Goal: Information Seeking & Learning: Check status

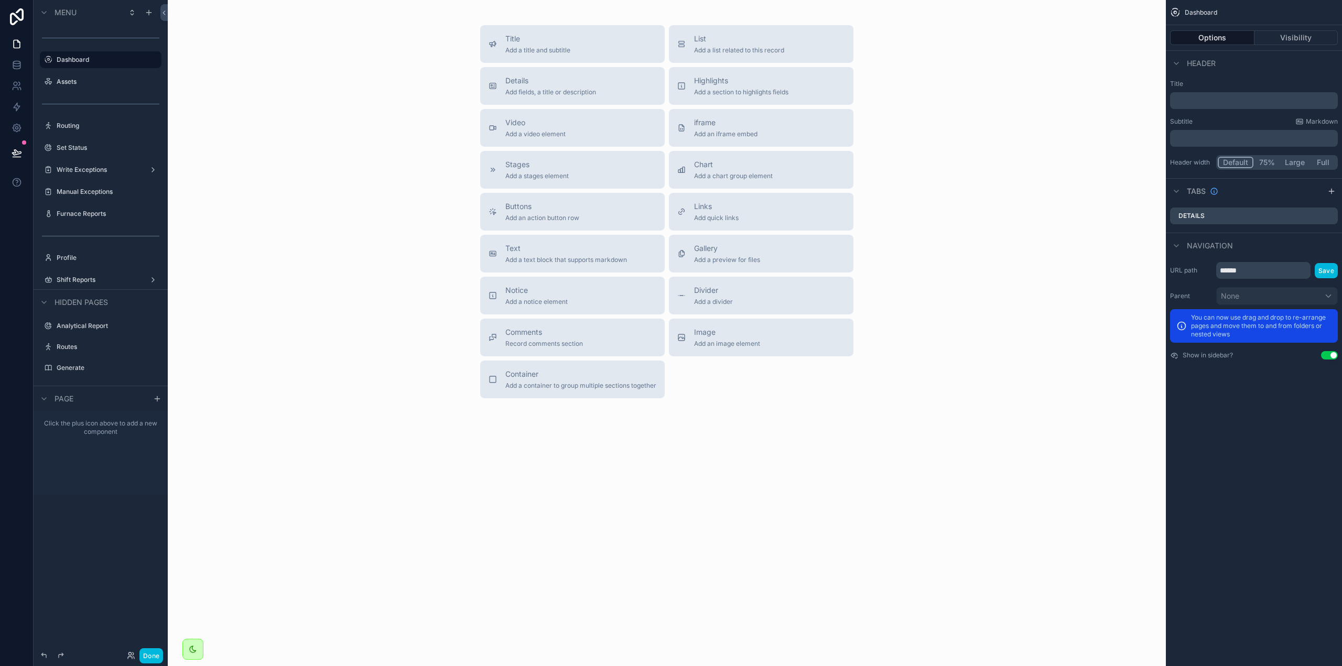
click at [102, 83] on label "Assets" at bounding box center [106, 82] width 99 height 8
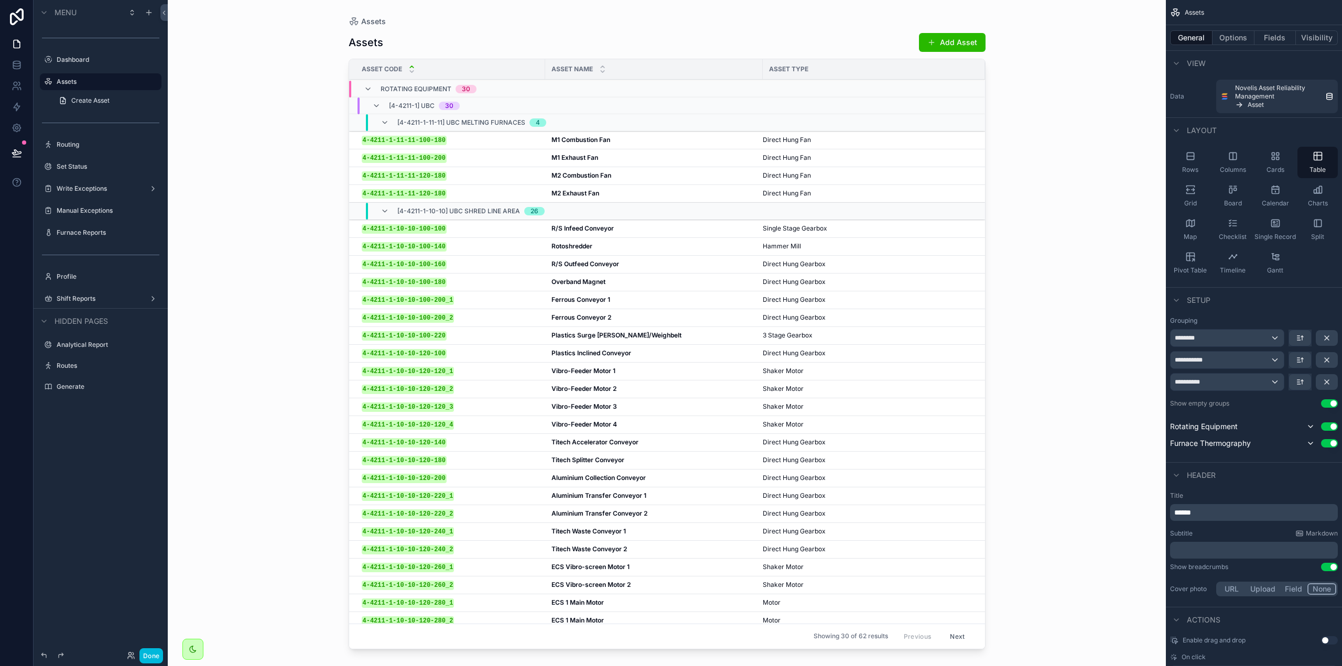
click at [504, 236] on div "scrollable content" at bounding box center [667, 327] width 671 height 654
click at [503, 297] on div "4-4211-1-10-10-100-200_1 4-4211-1-10-10-100-200_1" at bounding box center [450, 300] width 177 height 9
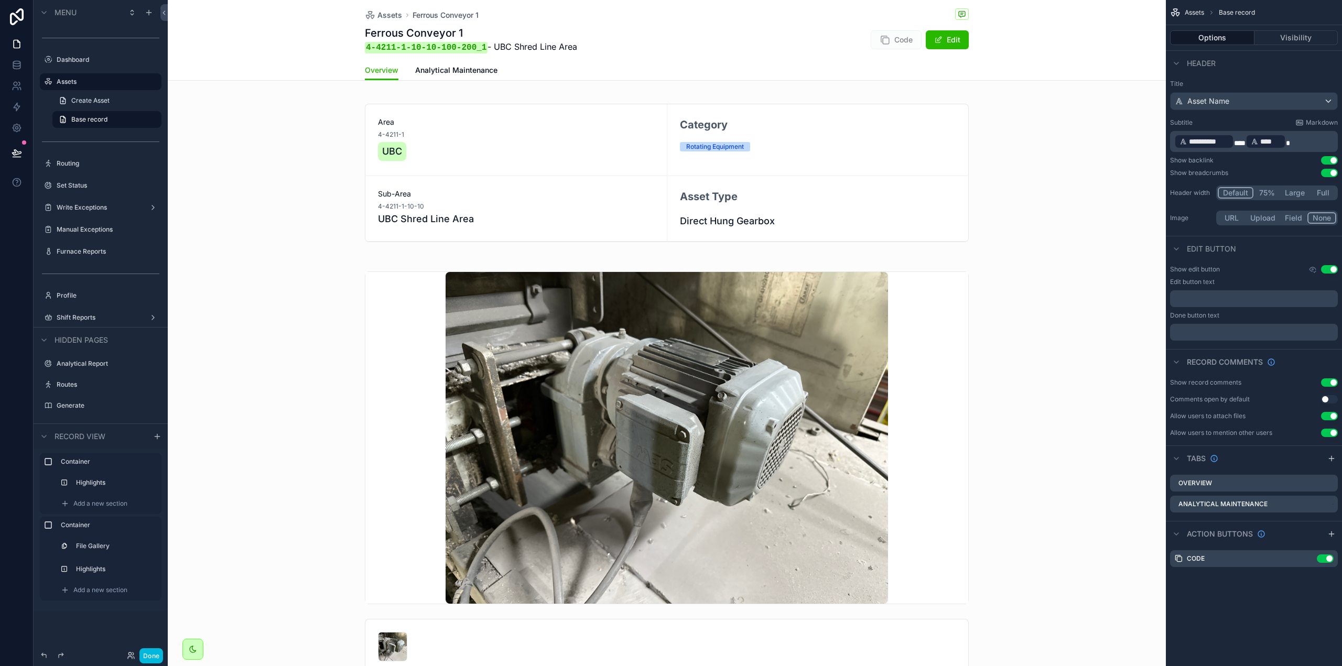
click at [458, 68] on span "Analytical Maintenance" at bounding box center [456, 70] width 82 height 10
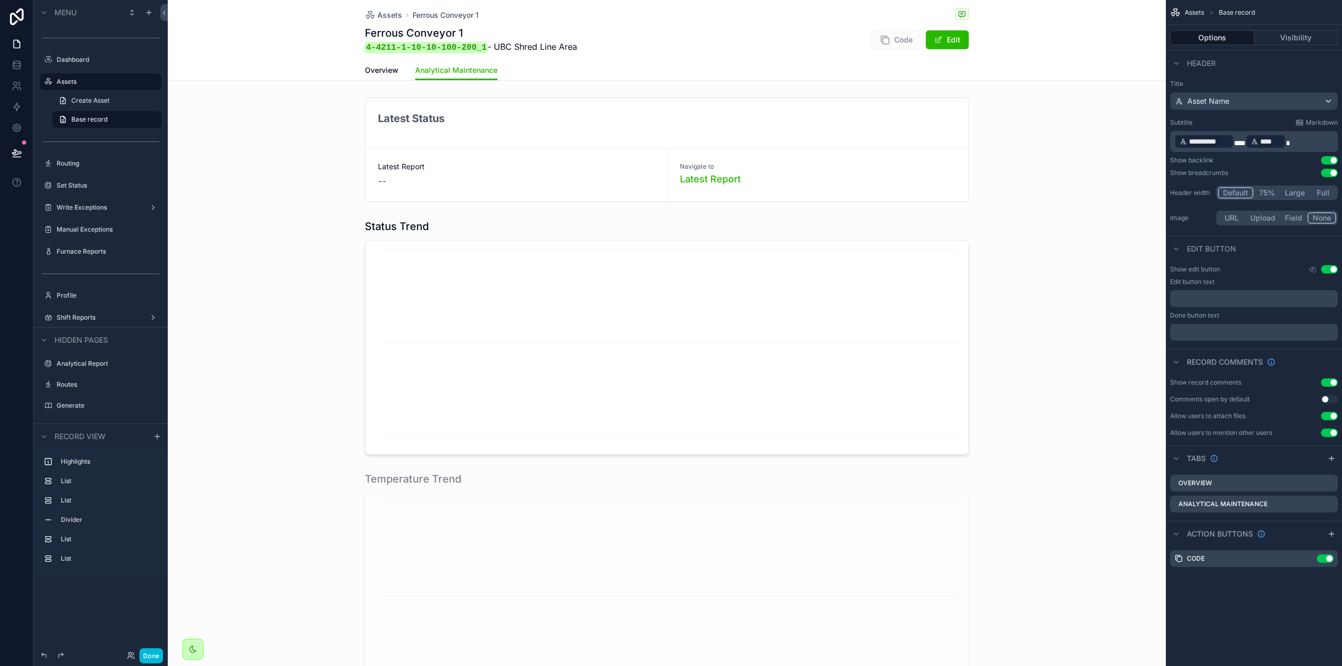
click at [762, 150] on div "scrollable content" at bounding box center [667, 149] width 998 height 113
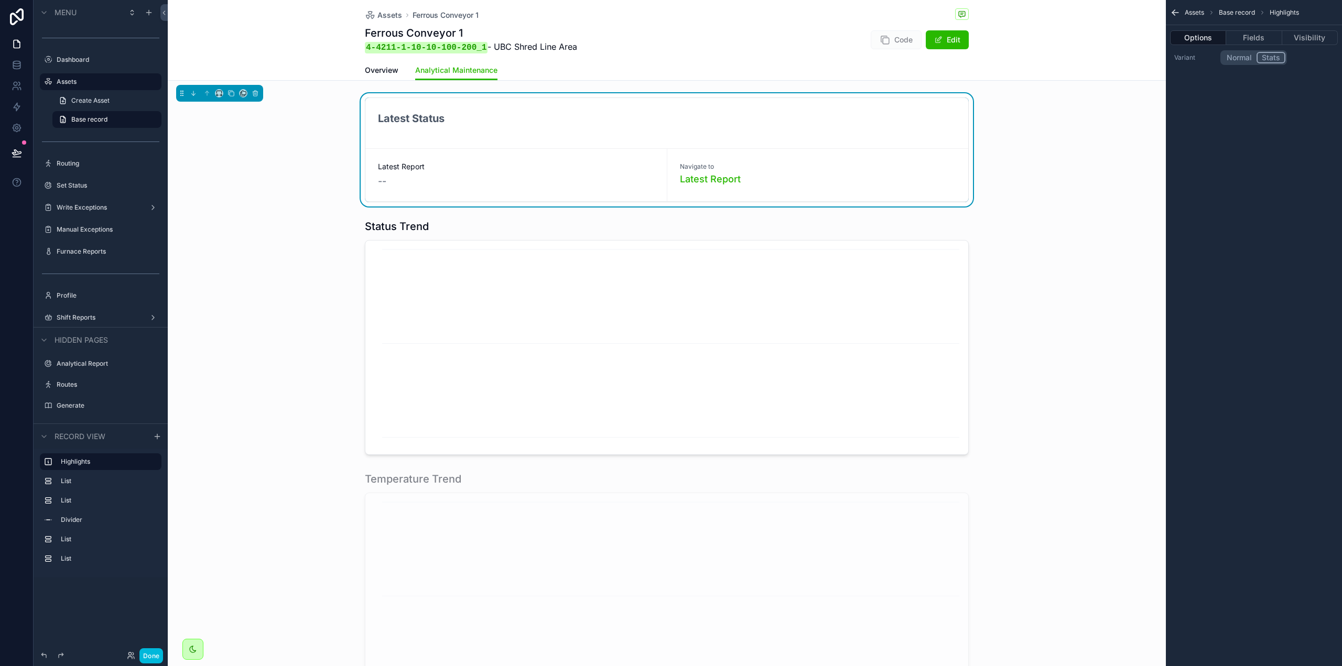
click at [1262, 37] on button "Fields" at bounding box center [1255, 37] width 56 height 15
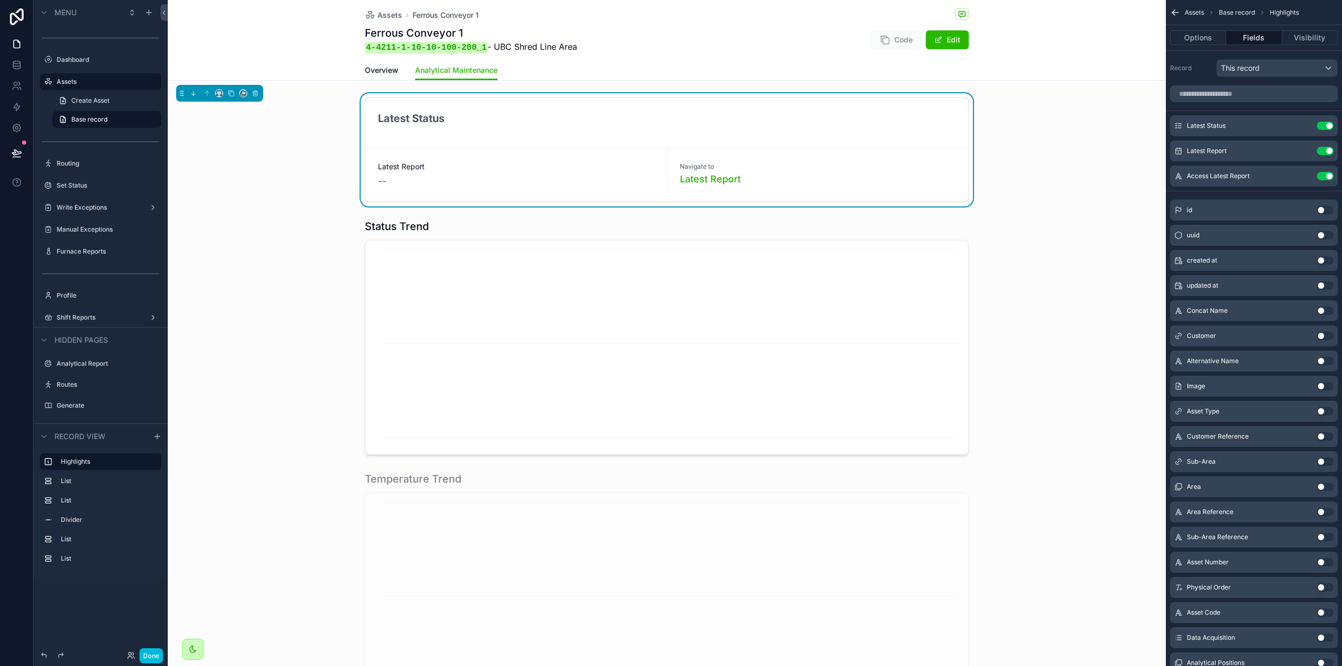
click at [0, 0] on button "scrollable content" at bounding box center [0, 0] width 0 height 0
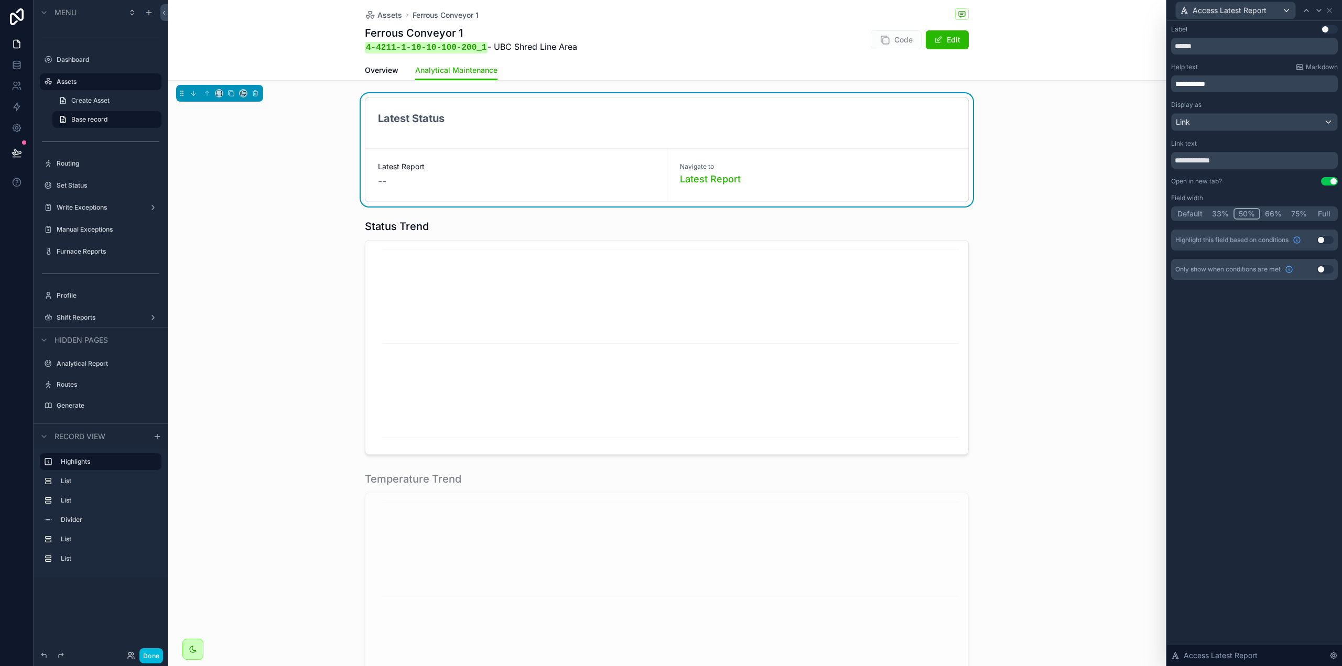
click at [1327, 266] on button "Use setting" at bounding box center [1325, 269] width 17 height 8
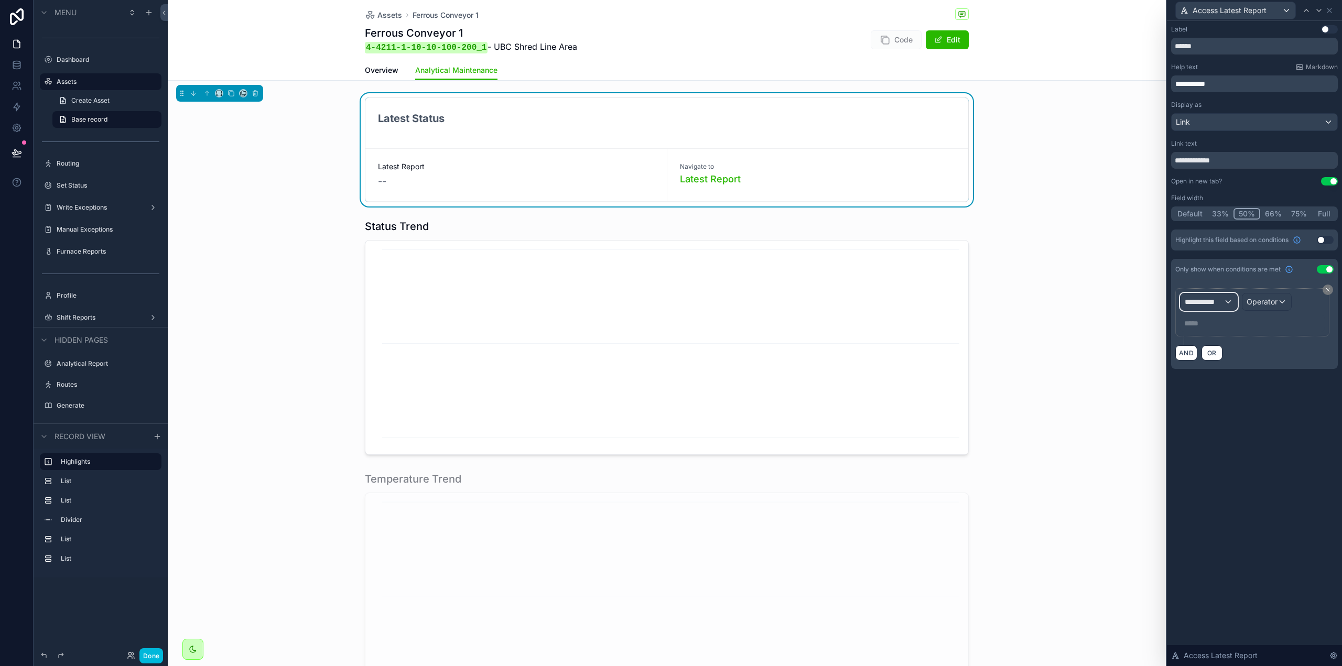
click at [1229, 298] on div "**********" at bounding box center [1209, 302] width 57 height 17
click at [1242, 358] on div "Asset" at bounding box center [1239, 357] width 100 height 13
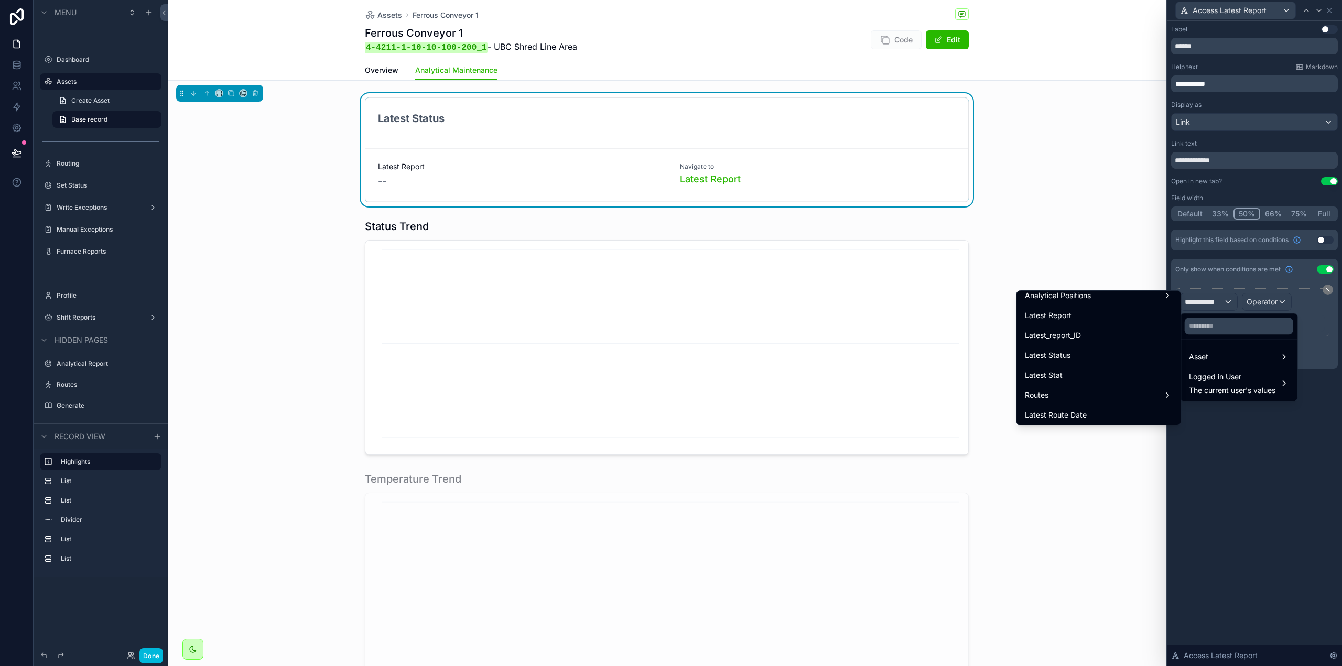
scroll to position [367, 0]
click at [1113, 333] on div "Latest_report_ID" at bounding box center [1098, 334] width 147 height 13
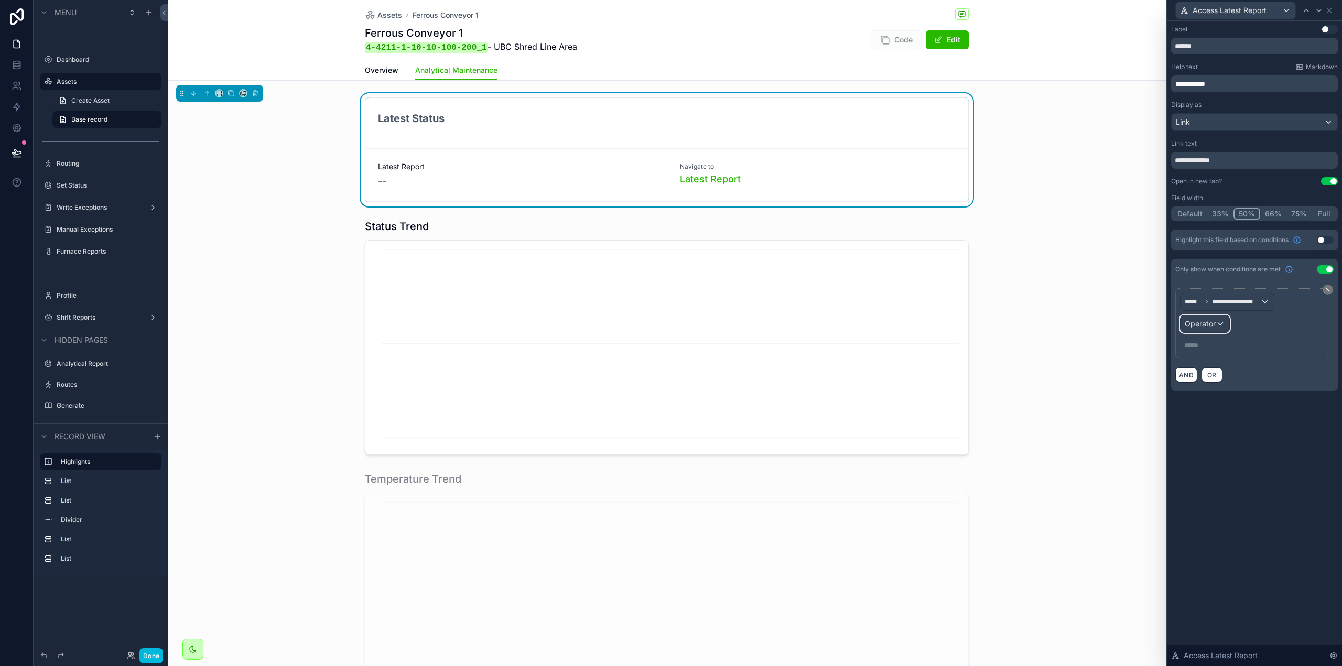
click at [1217, 321] on div "Operator" at bounding box center [1205, 324] width 49 height 17
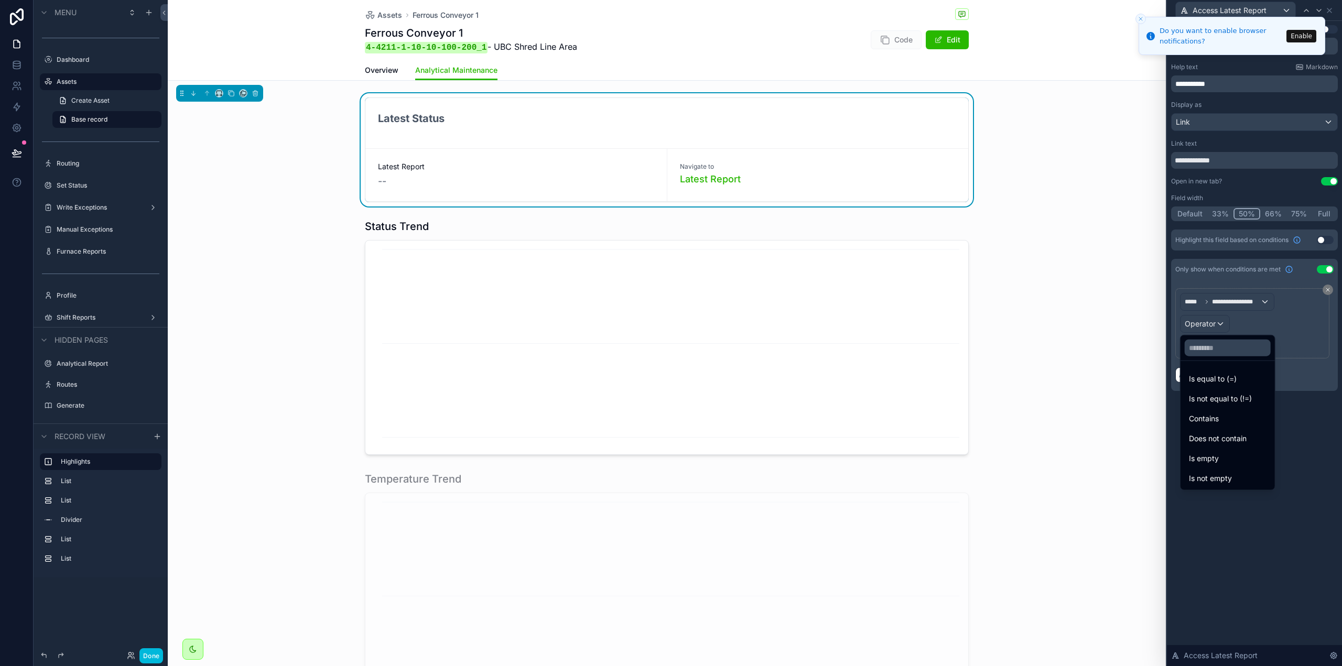
click at [1234, 475] on div "Is not empty" at bounding box center [1228, 478] width 78 height 13
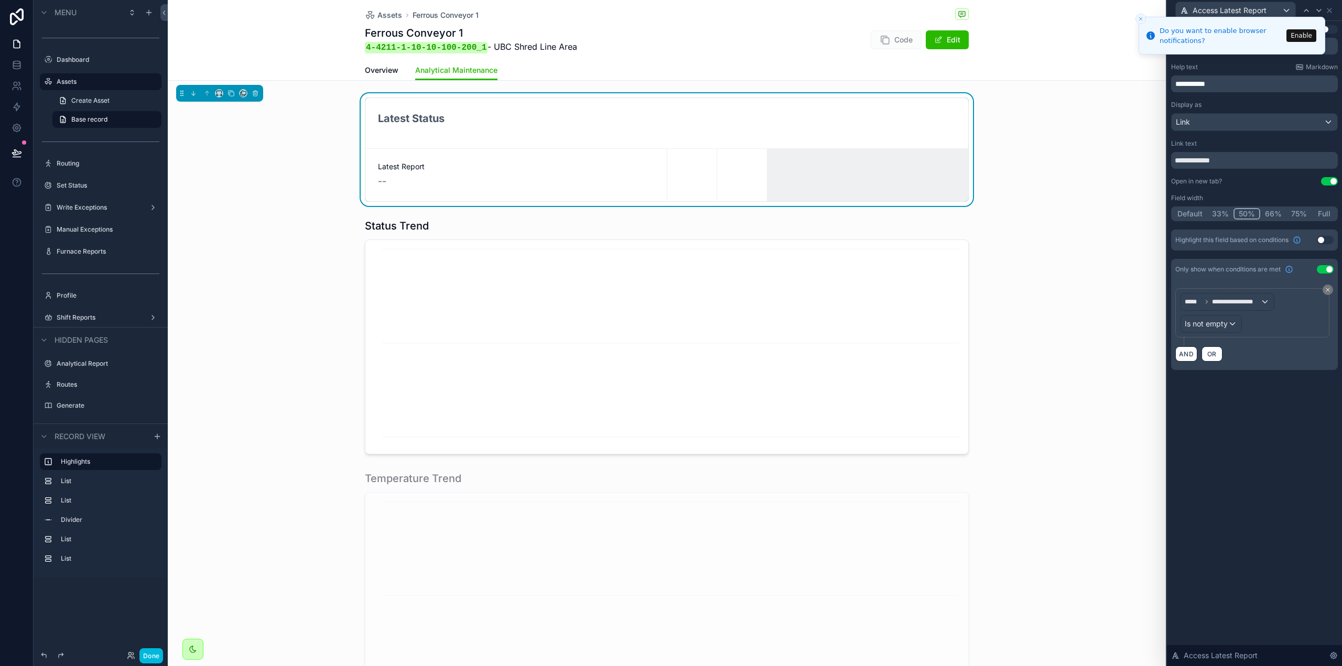
click at [1138, 18] on icon "Close toast" at bounding box center [1141, 19] width 6 height 6
click at [157, 652] on button "Done" at bounding box center [151, 656] width 24 height 15
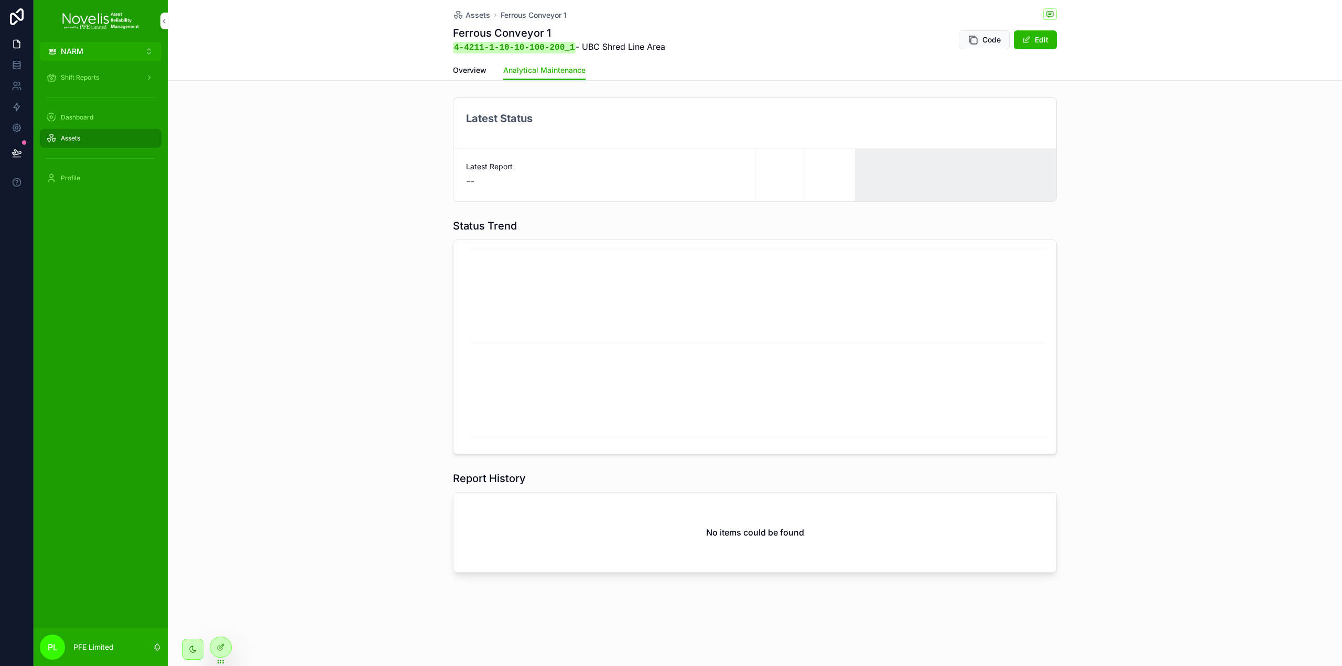
click at [459, 67] on span "Overview" at bounding box center [470, 70] width 34 height 10
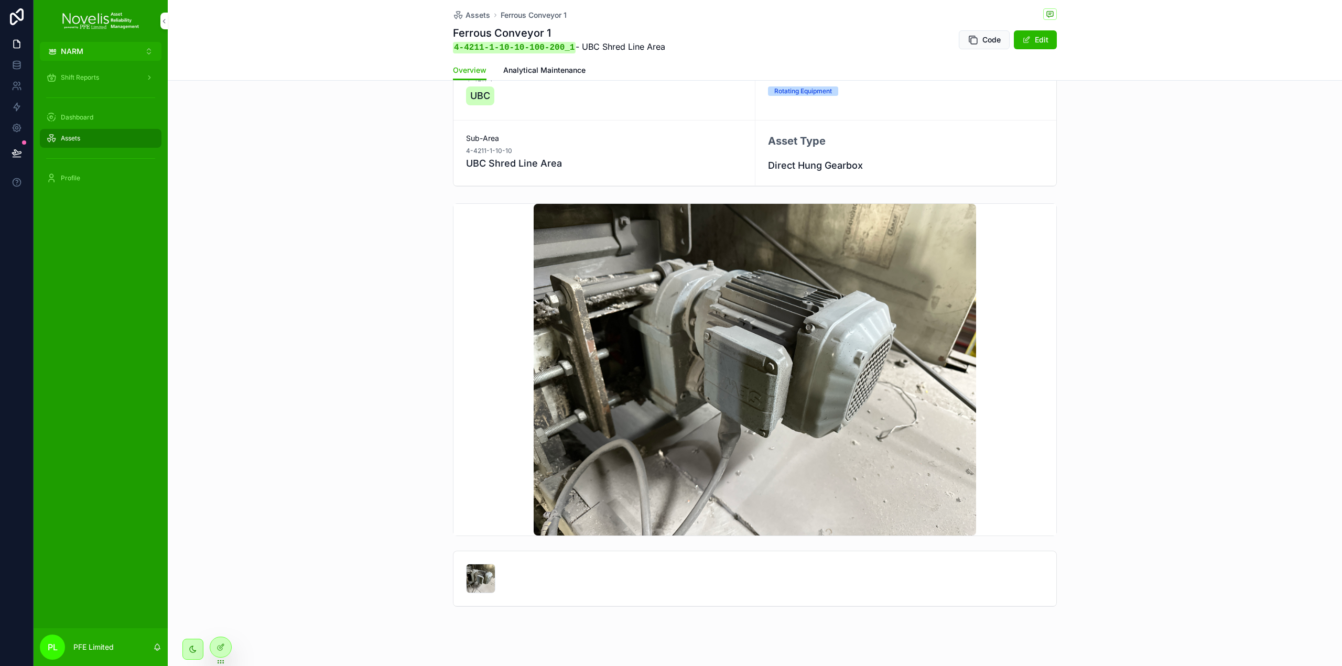
scroll to position [59, 0]
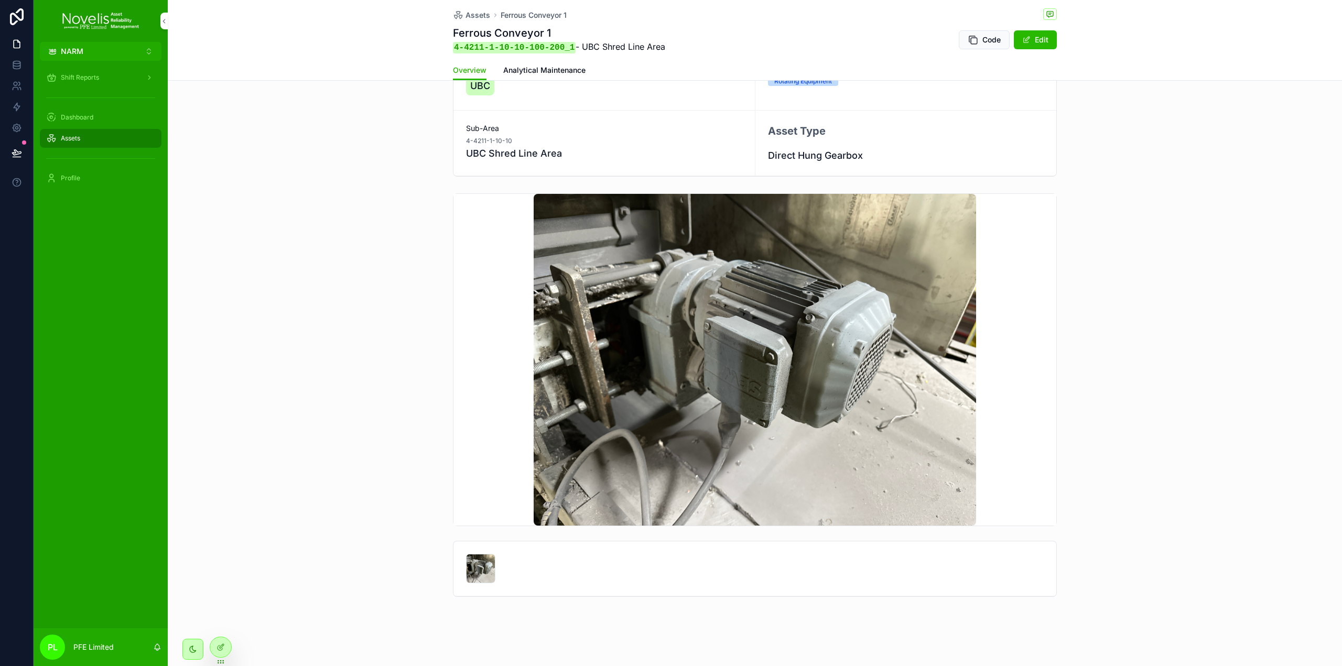
click at [478, 562] on div "scrollable content" at bounding box center [480, 568] width 29 height 29
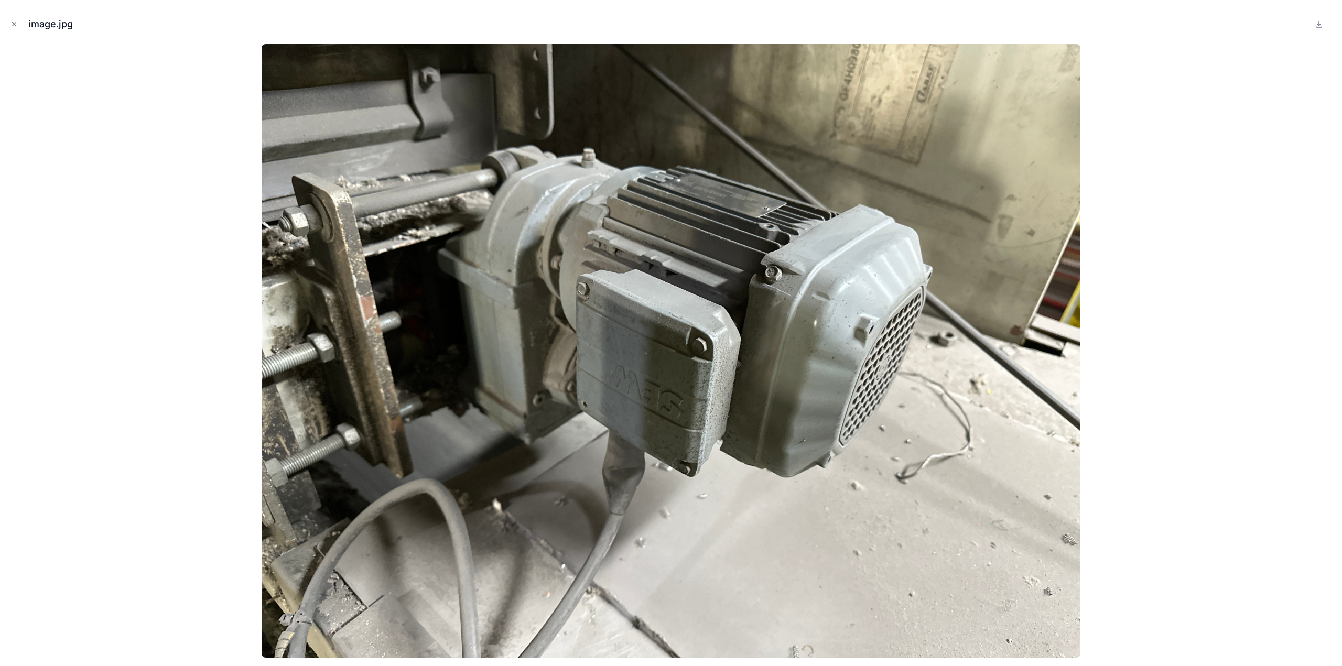
click at [13, 25] on icon "Close modal" at bounding box center [13, 23] width 7 height 7
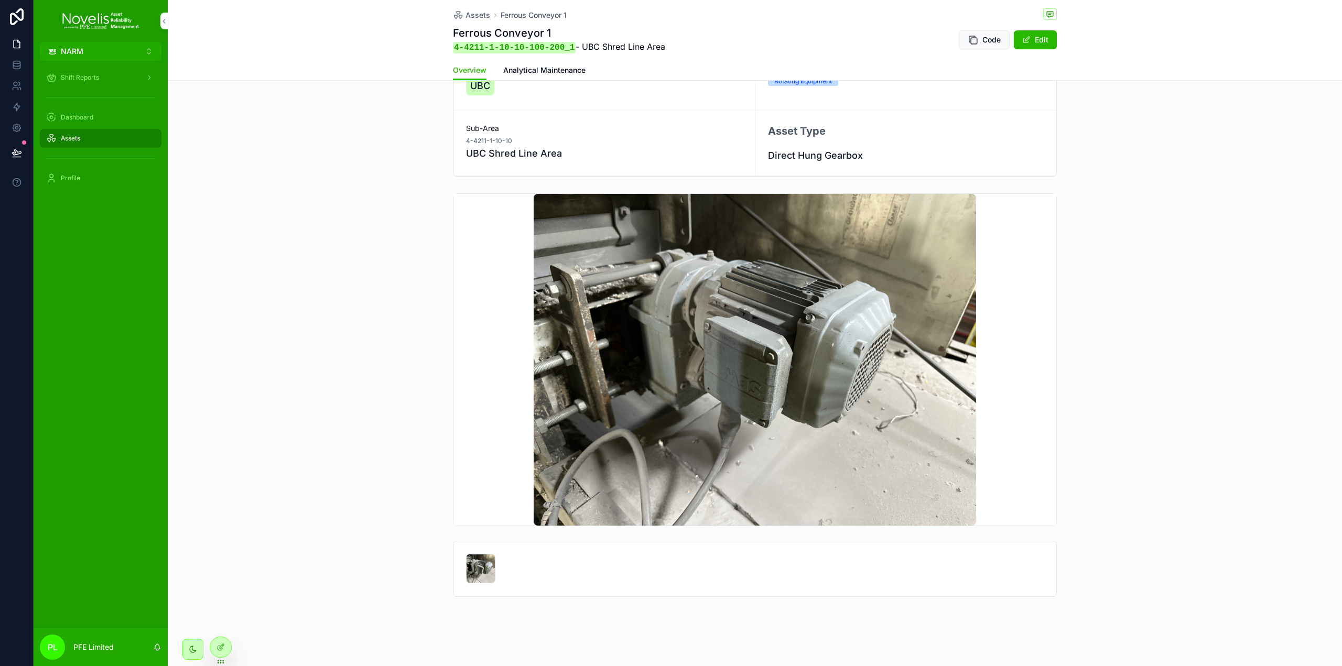
click at [73, 141] on span "Assets" at bounding box center [70, 138] width 19 height 8
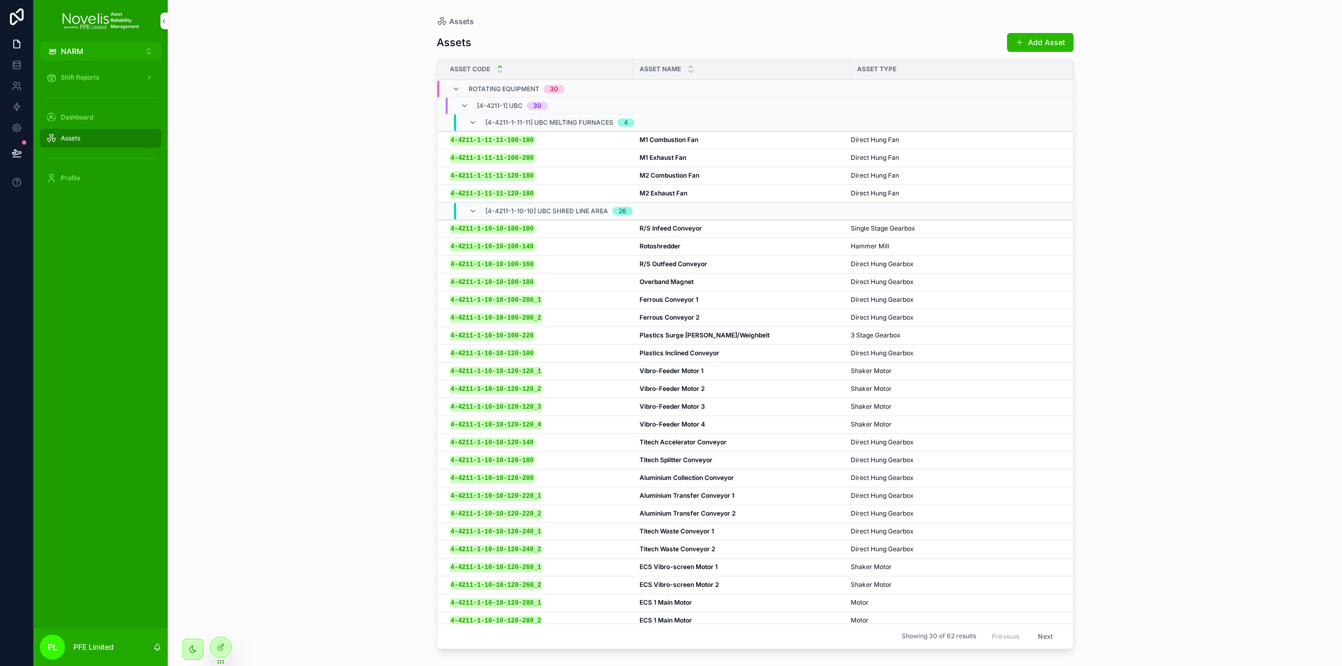
click at [569, 296] on div "4-4211-1-10-10-100-200_1 4-4211-1-10-10-100-200_1" at bounding box center [538, 300] width 177 height 9
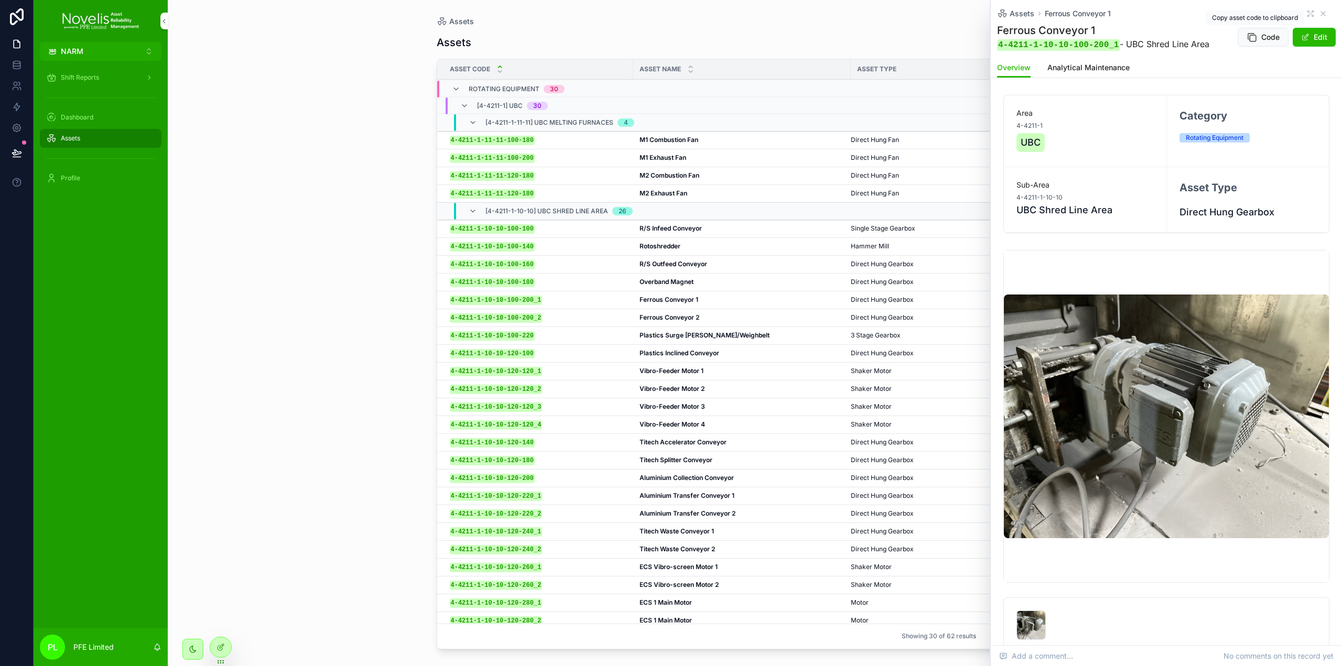
click at [1262, 35] on span "Code" at bounding box center [1271, 37] width 18 height 10
click at [1141, 18] on line "Close toast" at bounding box center [1140, 18] width 3 height 3
click at [1319, 15] on icon "scrollable content" at bounding box center [1323, 13] width 8 height 8
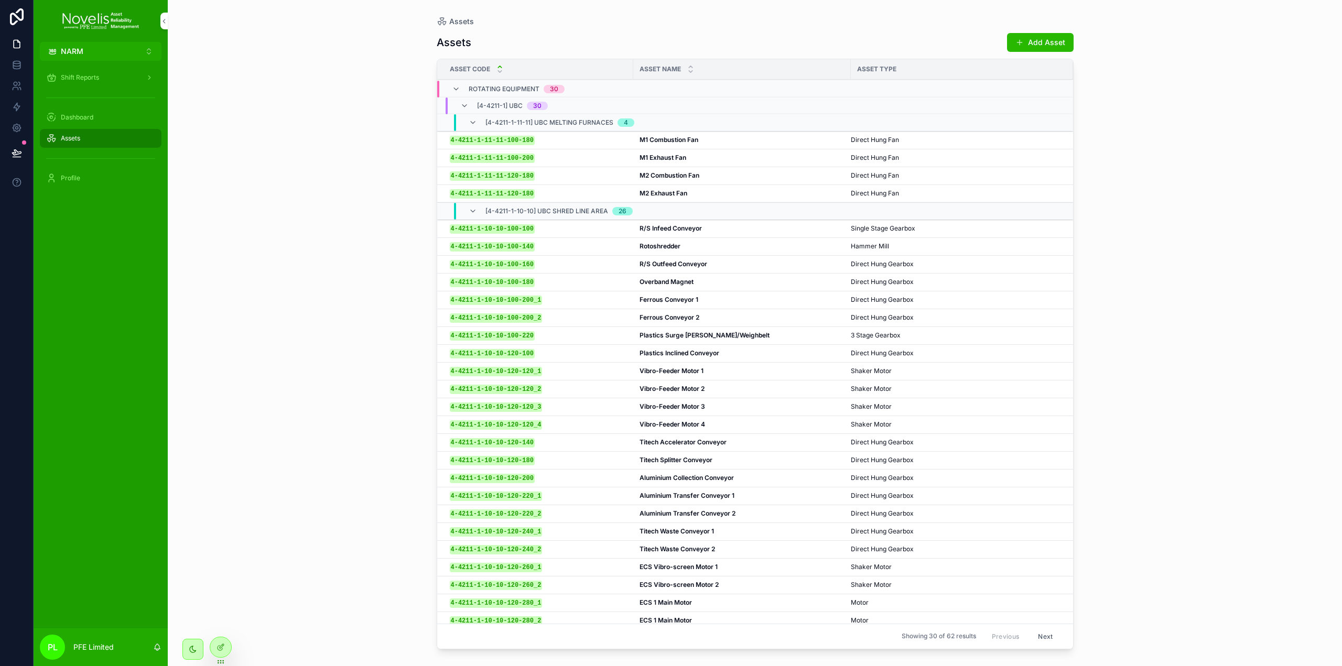
click at [98, 82] on div "Shift Reports" at bounding box center [100, 77] width 109 height 17
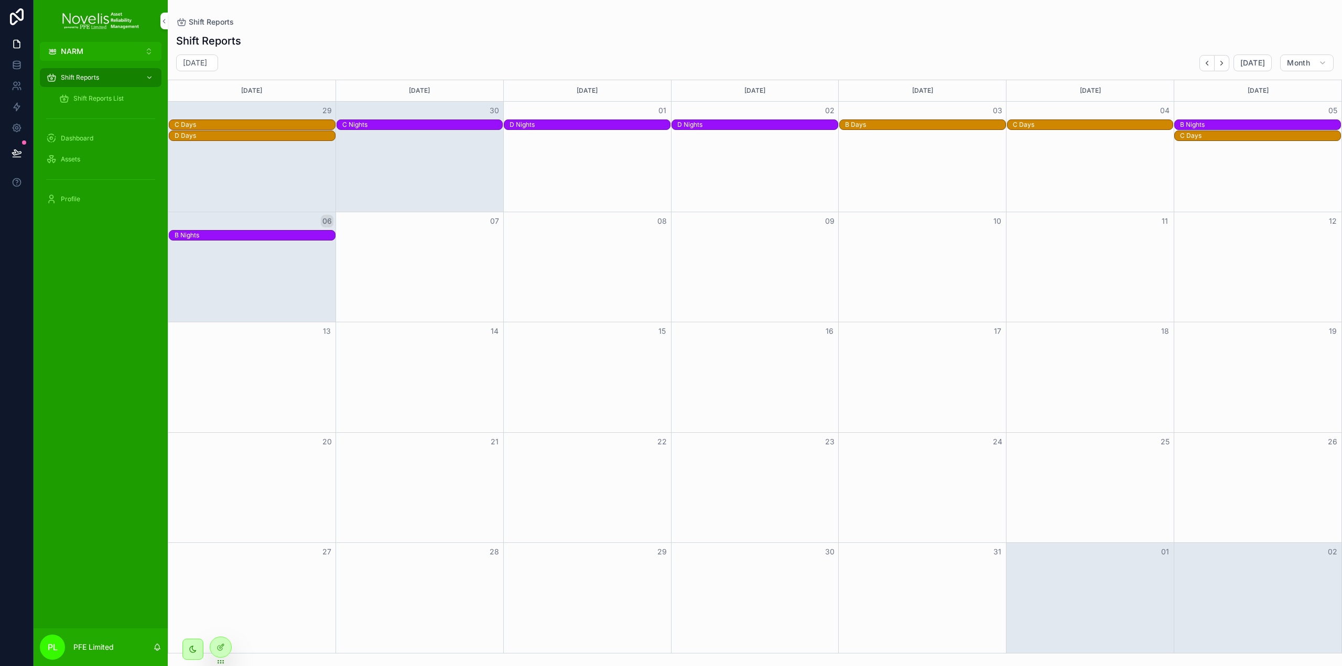
click at [102, 96] on span "Shift Reports List" at bounding box center [98, 98] width 50 height 8
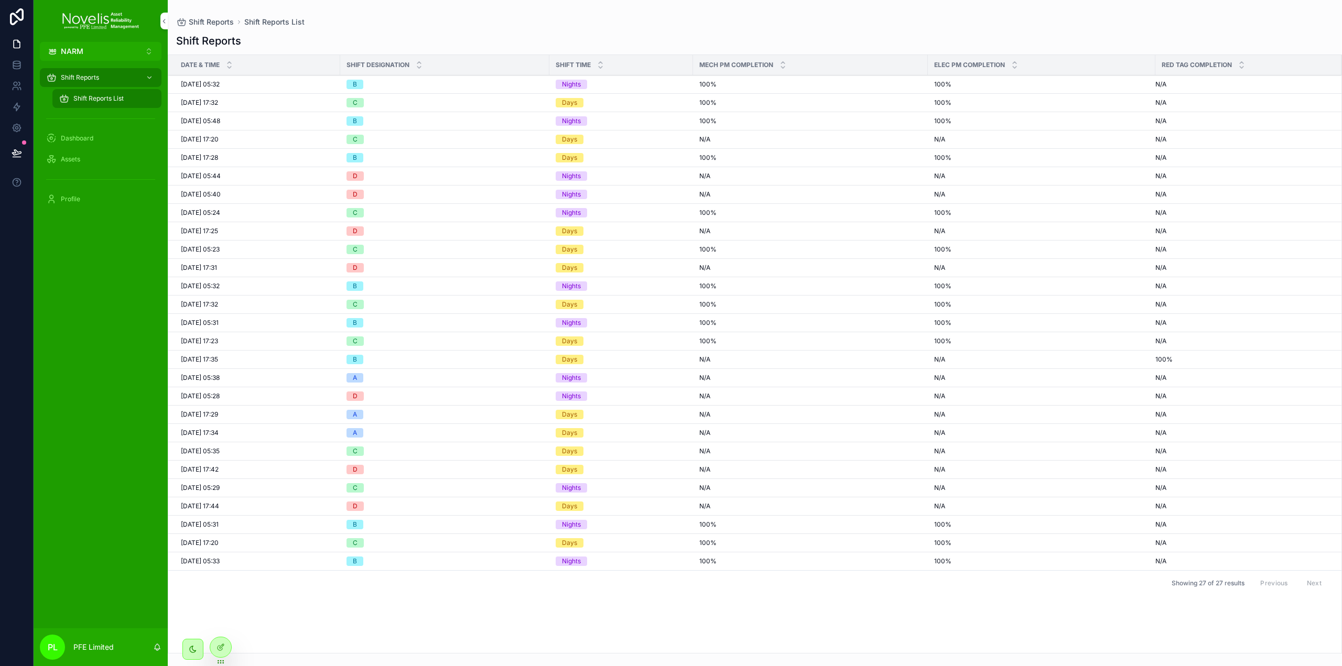
click at [423, 87] on div "B" at bounding box center [445, 84] width 197 height 9
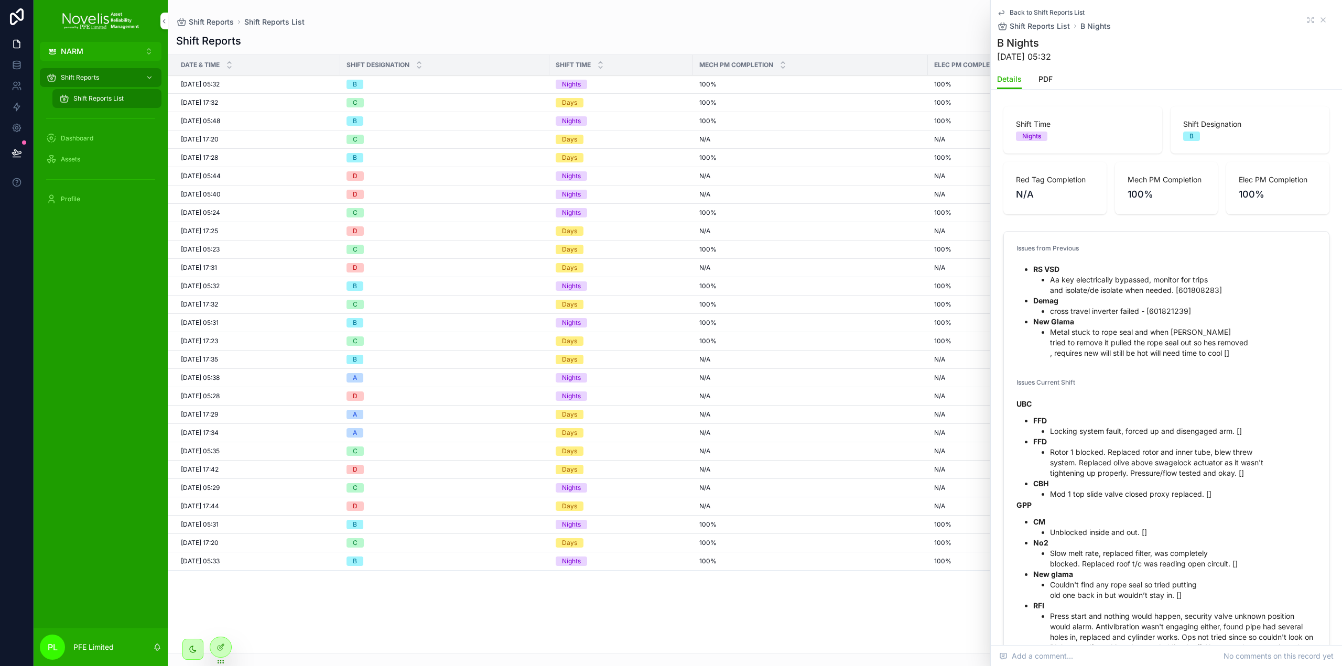
click at [1051, 81] on span "PDF" at bounding box center [1046, 79] width 14 height 10
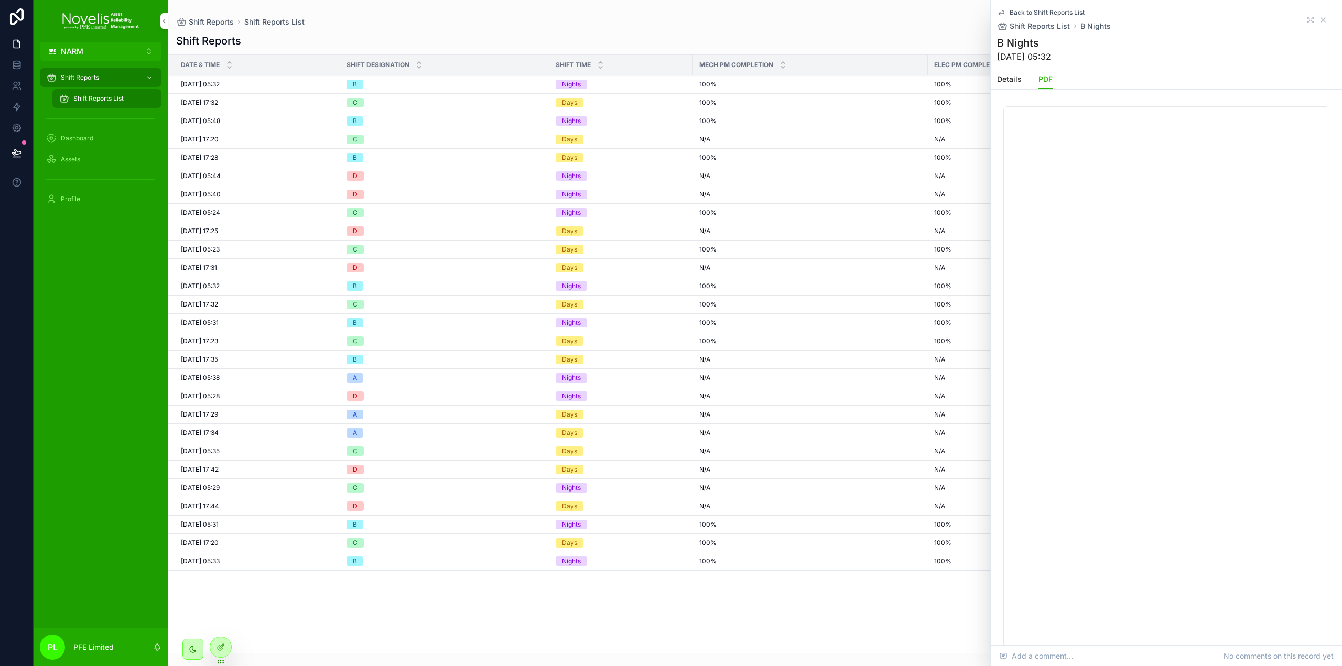
click at [1010, 81] on span "Details" at bounding box center [1009, 79] width 25 height 10
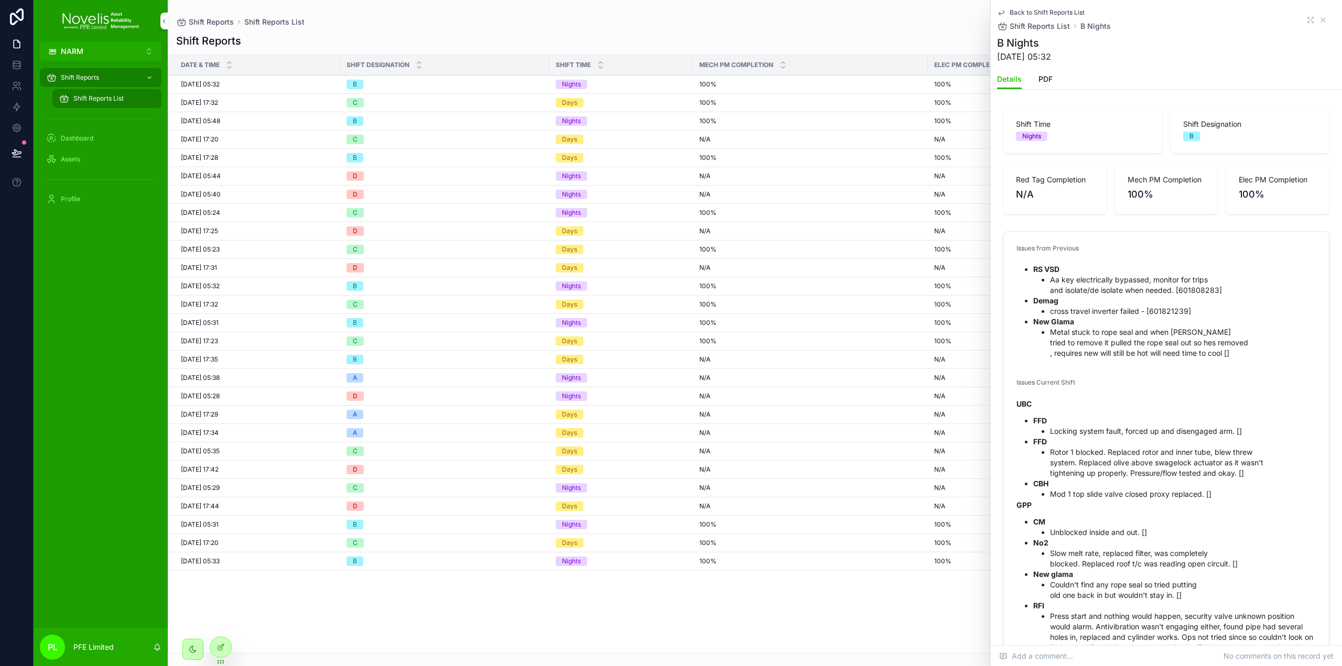
click at [832, 605] on div "Date & Time Shift Designation Shift Time Mech PM Completion Elec PM Completion …" at bounding box center [755, 354] width 1174 height 598
click at [1319, 17] on icon "scrollable content" at bounding box center [1323, 20] width 8 height 8
